Goal: Transaction & Acquisition: Purchase product/service

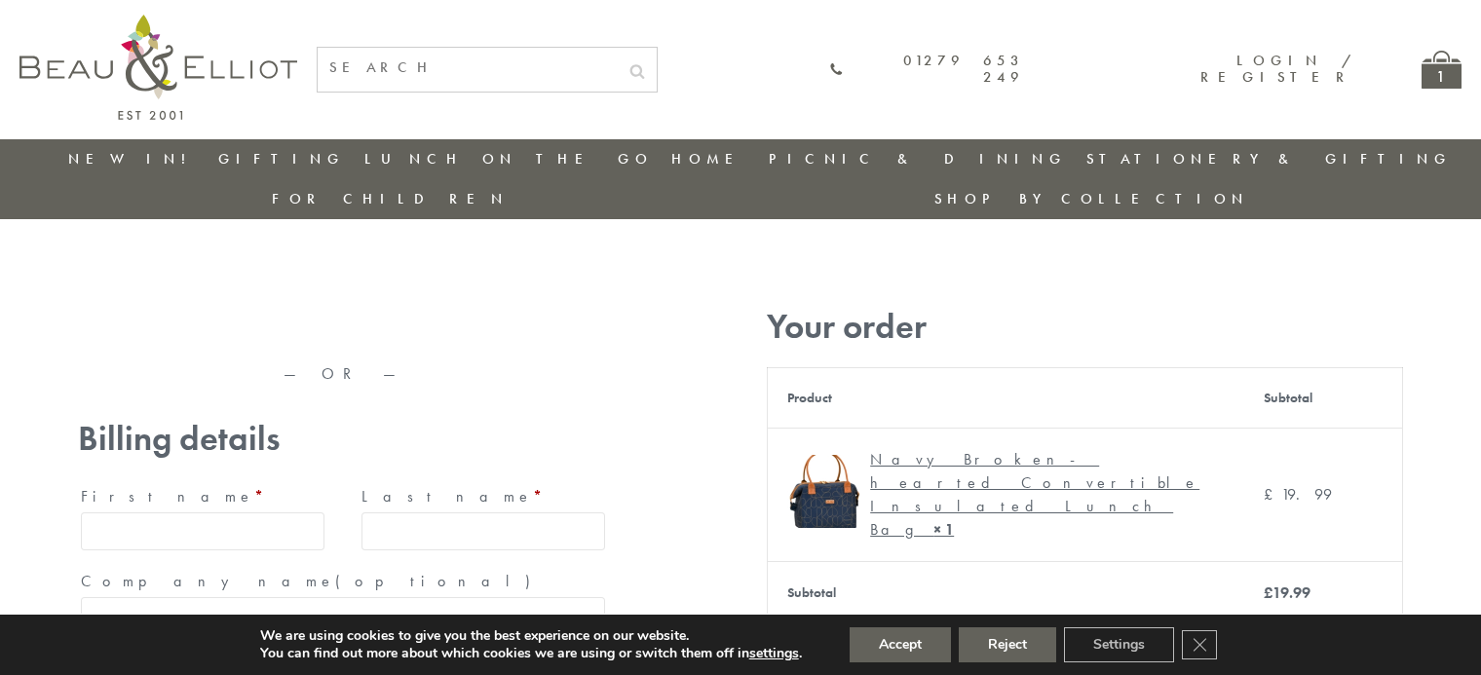
type input "maria33@yahoo.com"
type input "Maria"
type input "Williams"
type input "23, Scottsdale, Happytown"
type input "London"
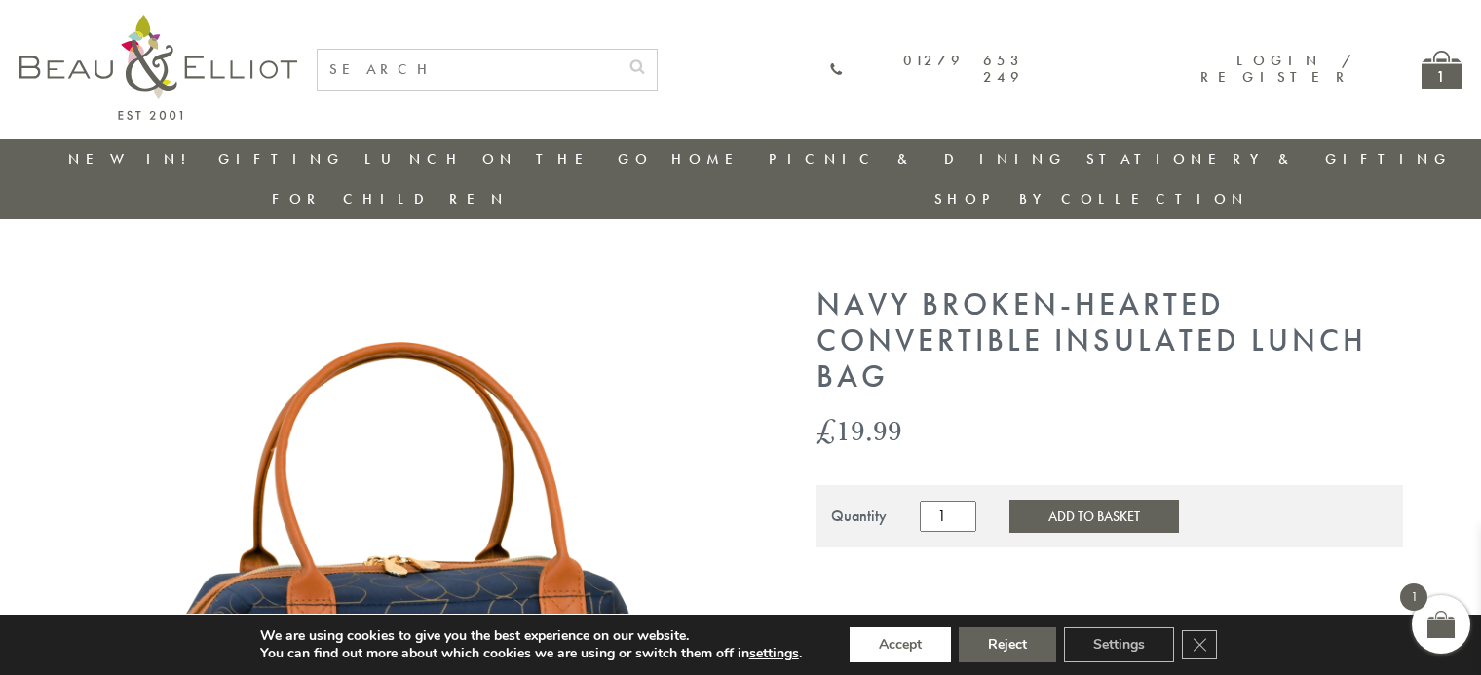
click at [901, 645] on button "Accept" at bounding box center [900, 645] width 101 height 35
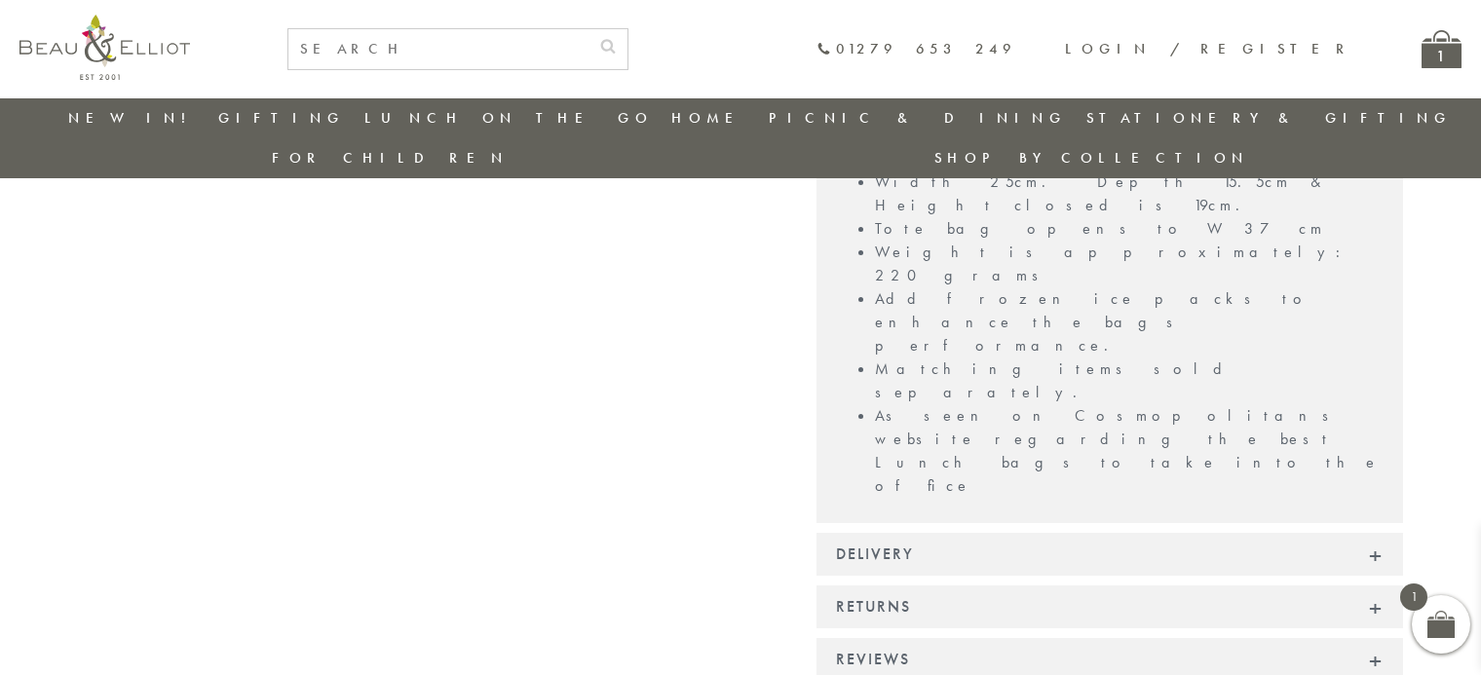
scroll to position [1735, 0]
